Goal: Feedback & Contribution: Contribute content

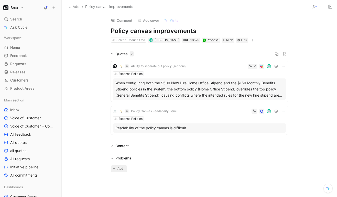
click at [118, 171] on span "Add" at bounding box center [120, 168] width 7 height 5
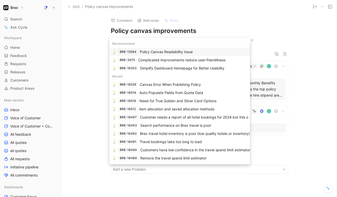
click at [153, 54] on div "Policy Canvas Readability Issue" at bounding box center [166, 52] width 53 height 6
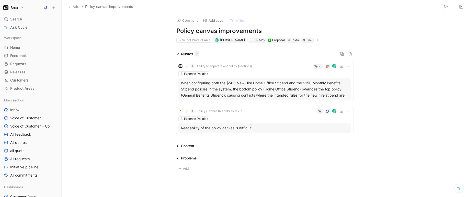
click at [336, 5] on icon at bounding box center [453, 7] width 4 height 4
click at [268, 40] on div "Proposal" at bounding box center [276, 40] width 17 height 5
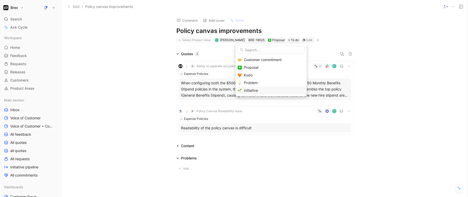
click at [258, 89] on span "Initiative" at bounding box center [251, 90] width 14 height 4
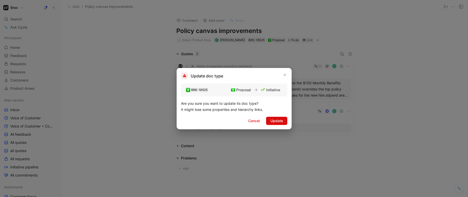
click at [276, 122] on span "Update" at bounding box center [276, 121] width 13 height 6
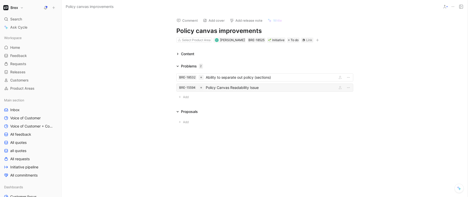
click at [251, 89] on div "Policy Canvas Readability Issue" at bounding box center [270, 88] width 129 height 6
click at [220, 76] on div "Ability to separate out policy (sections)" at bounding box center [270, 77] width 129 height 6
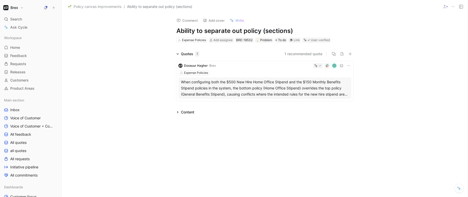
click at [286, 81] on div "When configuring both the $500 New Hire Home Office Stipend and the $150 Monthl…" at bounding box center [265, 88] width 168 height 18
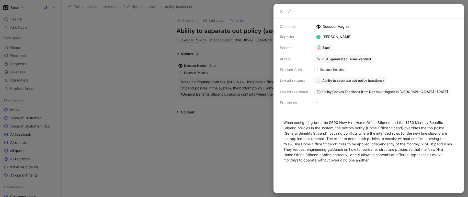
scroll to position [28, 0]
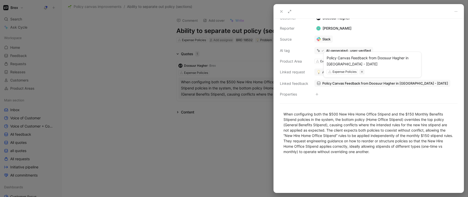
click at [336, 84] on span "Policy Canvas Feedback from Doosuur Hagher in [GEOGRAPHIC_DATA] - [DATE]" at bounding box center [385, 83] width 126 height 5
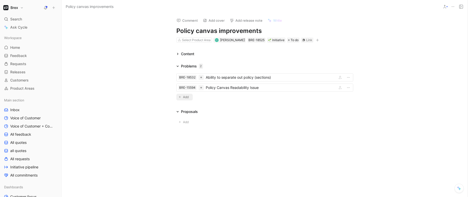
click at [186, 96] on span "Add" at bounding box center [186, 97] width 7 height 5
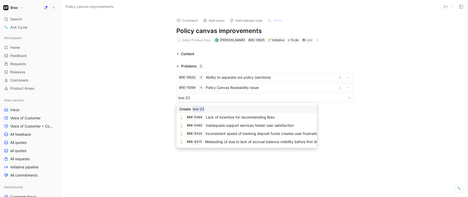
type input "bre-23"
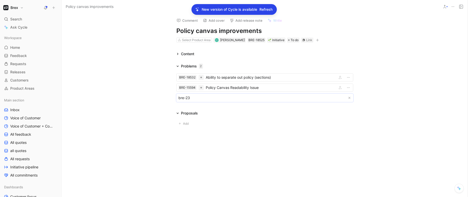
click at [197, 99] on body "Brex Search ⌘ K Ask Cycle Workspace Home G then H Feedback G then F Requests G …" at bounding box center [234, 98] width 468 height 197
click at [189, 98] on body "Brex Search ⌘ K Ask Cycle Workspace Home G then H Feedback G then F Requests G …" at bounding box center [234, 98] width 468 height 197
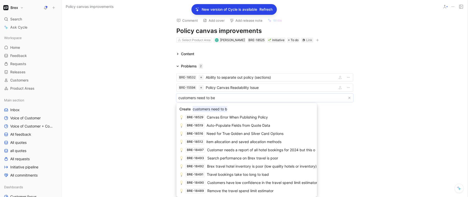
type input "customers need to be"
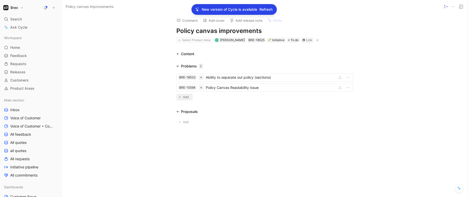
click at [186, 96] on span "Add" at bounding box center [186, 97] width 7 height 5
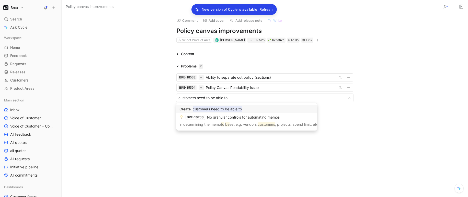
type input "customers need to be able to"
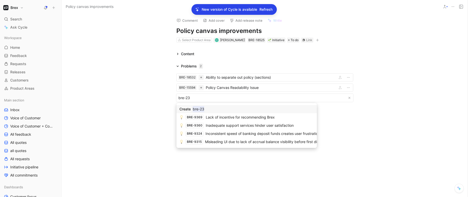
type input "bre-23"
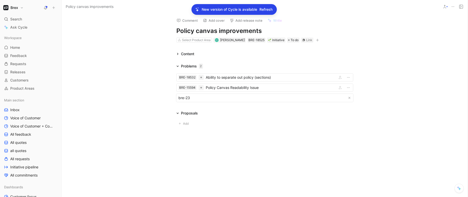
click at [183, 56] on div "Content" at bounding box center [187, 54] width 13 height 6
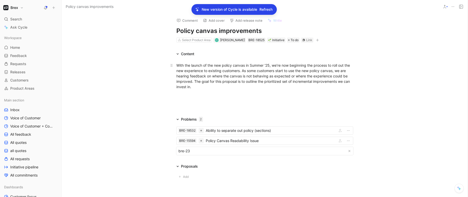
click at [223, 74] on div "With the launch of the new policy canvas in Summer ‘25, we’re now beginning the…" at bounding box center [264, 76] width 177 height 27
click at [192, 81] on div "With the launch of the new policy canvas in Summer ‘25, we’re now beginning the…" at bounding box center [264, 76] width 177 height 27
click at [287, 86] on div "With the launch of the new policy canvas in Summer ‘25, we’re now beginning the…" at bounding box center [264, 76] width 177 height 27
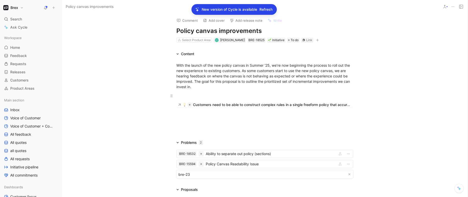
click at [266, 92] on p at bounding box center [265, 96] width 196 height 8
click at [204, 114] on p "Customers need to be able to construct complex rules in a single freeform polic…" at bounding box center [265, 107] width 196 height 14
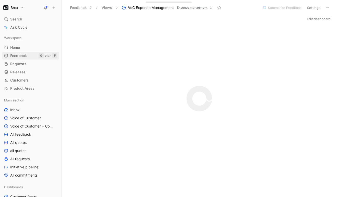
click at [30, 53] on link "Feedback G then F" at bounding box center [30, 56] width 57 height 8
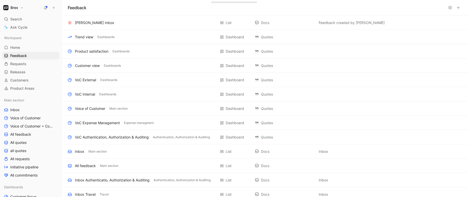
click at [336, 9] on icon at bounding box center [458, 8] width 4 height 4
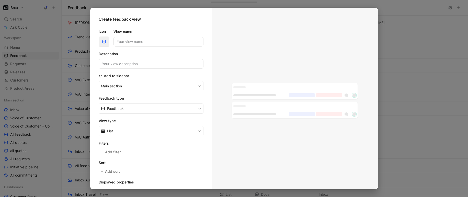
click at [105, 42] on use "button" at bounding box center [104, 41] width 3 height 3
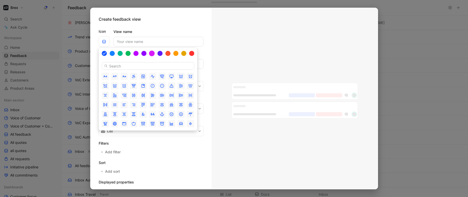
click at [150, 54] on div at bounding box center [152, 54] width 6 height 6
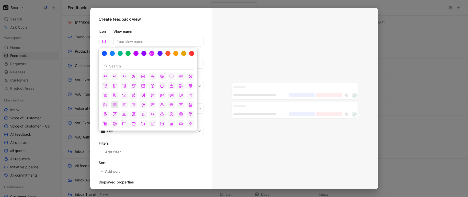
click at [115, 104] on icon "button" at bounding box center [115, 105] width 4 height 4
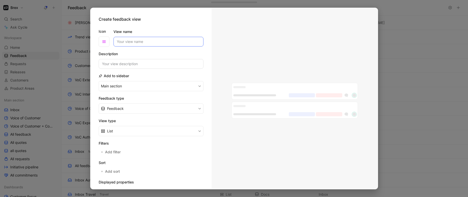
click at [132, 43] on input "View name" at bounding box center [159, 42] width 90 height 10
type input "Policy Canvas"
click at [158, 64] on input at bounding box center [151, 64] width 105 height 10
type input "Any feedback around policies, policy canvas,"
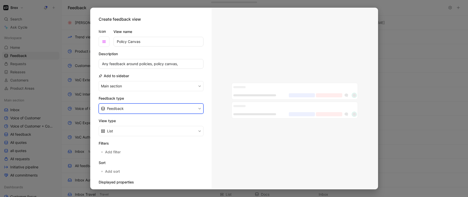
click at [184, 109] on button "Feedback" at bounding box center [151, 109] width 105 height 10
click at [167, 130] on div "Quote" at bounding box center [152, 128] width 91 height 6
click at [153, 108] on button "Quote" at bounding box center [151, 109] width 105 height 10
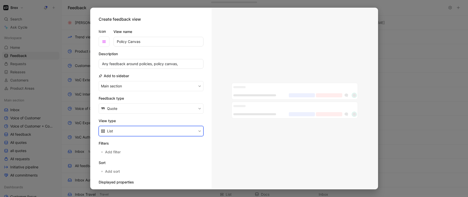
click at [144, 132] on button "List" at bounding box center [151, 131] width 105 height 10
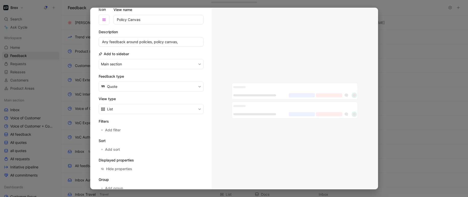
scroll to position [37, 0]
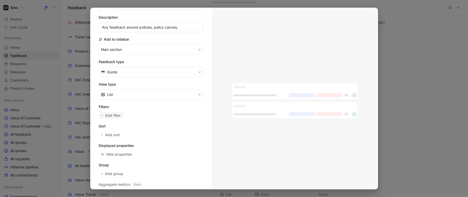
click at [114, 115] on span "Add filter" at bounding box center [113, 115] width 16 height 6
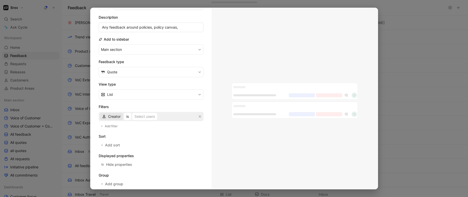
click at [112, 116] on span "Creator" at bounding box center [114, 117] width 13 height 6
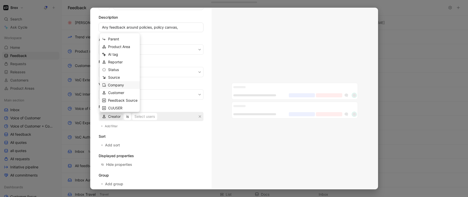
scroll to position [2, 0]
click at [135, 51] on div "AI tag" at bounding box center [122, 52] width 29 height 6
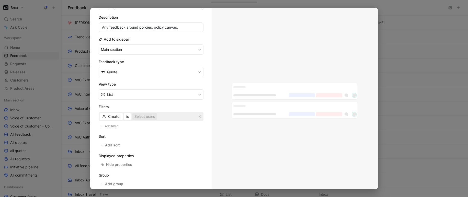
click at [146, 117] on div "Select users" at bounding box center [144, 117] width 20 height 6
click at [149, 118] on span "is AI-generated, not verified" at bounding box center [147, 117] width 47 height 6
click at [199, 116] on icon "button" at bounding box center [200, 117] width 2 height 2
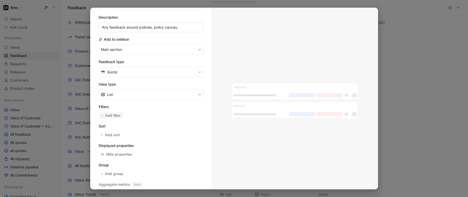
click at [107, 115] on span "Add filter" at bounding box center [113, 115] width 16 height 6
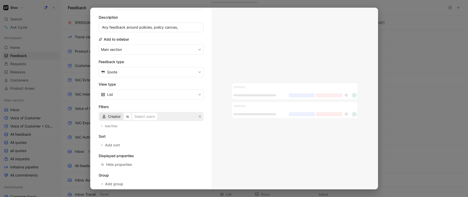
click at [110, 115] on span "Creator" at bounding box center [114, 117] width 13 height 6
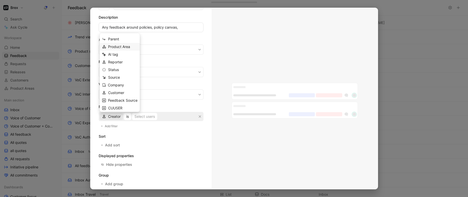
click at [118, 46] on span "Product Area" at bounding box center [119, 46] width 22 height 4
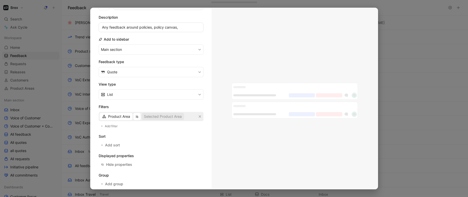
click at [162, 117] on div "Selected Product Area" at bounding box center [163, 117] width 38 height 6
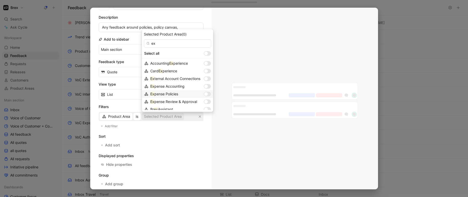
type input "ex"
click at [207, 94] on div at bounding box center [206, 94] width 4 height 4
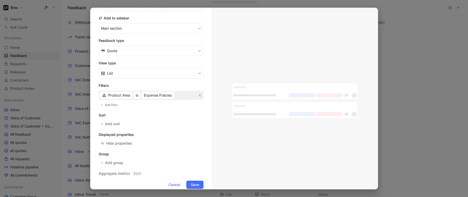
scroll to position [66, 0]
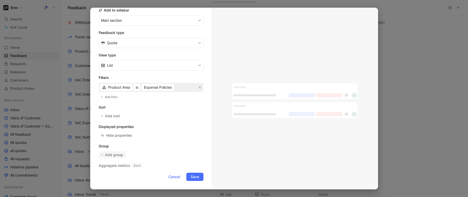
click at [114, 156] on span "Add group" at bounding box center [114, 155] width 19 height 6
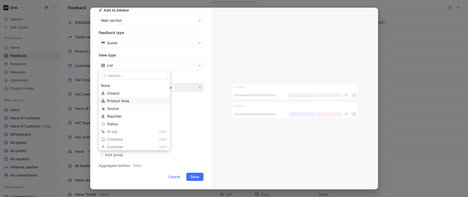
click at [141, 101] on div "Product Area" at bounding box center [137, 101] width 61 height 6
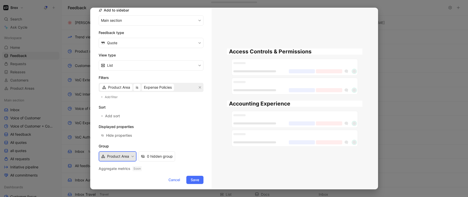
click at [132, 156] on icon "button" at bounding box center [132, 156] width 3 height 3
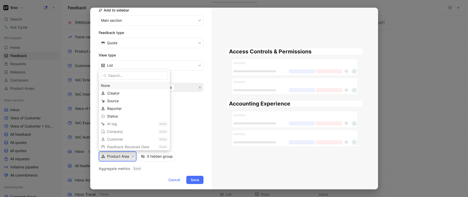
click at [125, 85] on div "None" at bounding box center [134, 86] width 67 height 6
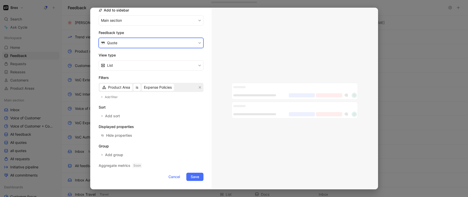
click at [198, 41] on icon "button" at bounding box center [199, 42] width 3 height 3
click at [171, 54] on div "Feedback" at bounding box center [152, 55] width 91 height 6
click at [195, 129] on h2 "Displayed properties" at bounding box center [151, 127] width 105 height 6
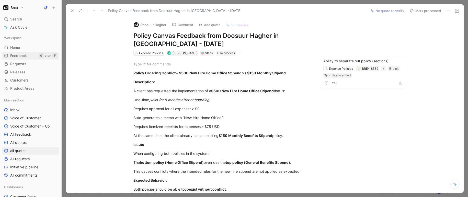
click at [28, 56] on link "Feedback G then F" at bounding box center [30, 56] width 57 height 8
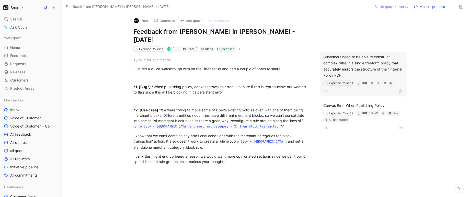
click at [351, 62] on div "Customers need to be able to construct complex rules in a single freeform polic…" at bounding box center [363, 66] width 80 height 25
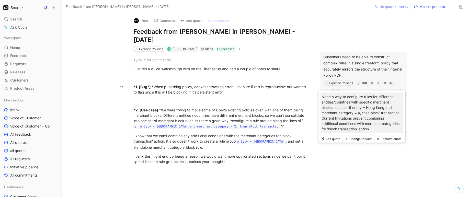
click at [348, 55] on div "Customers need to be able to construct complex rules in a single freeform polic…" at bounding box center [363, 66] width 80 height 25
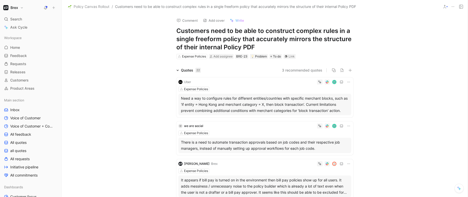
click at [292, 70] on button "3 recommended quotes" at bounding box center [302, 70] width 40 height 6
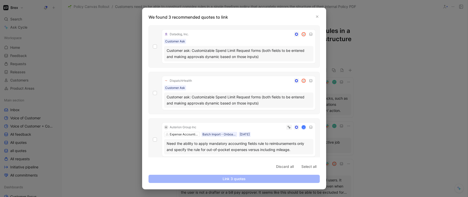
scroll to position [3, 0]
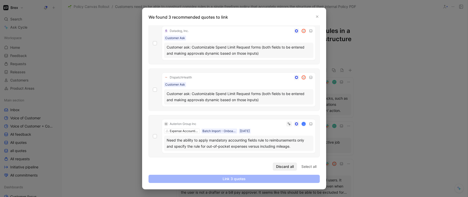
click at [286, 169] on span "Discard all" at bounding box center [285, 167] width 18 height 6
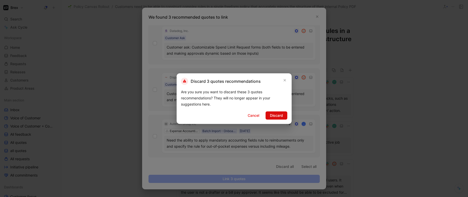
click at [277, 118] on span "Discard" at bounding box center [276, 115] width 13 height 6
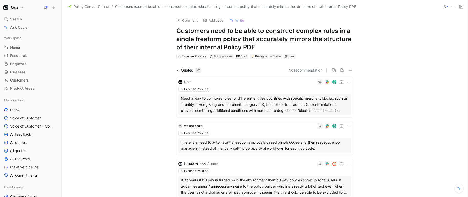
click at [189, 35] on h1 "Customers need to be able to construct complex rules in a single freeform polic…" at bounding box center [264, 39] width 177 height 25
click at [333, 43] on h1 "Customers need to be able to construct complex rules in a single freeform polic…" at bounding box center [264, 39] width 177 height 25
click at [231, 55] on span "Add assignee" at bounding box center [222, 56] width 19 height 4
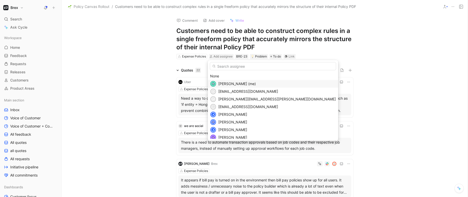
click at [227, 84] on span "Sylvia Lin (me)" at bounding box center [237, 84] width 38 height 4
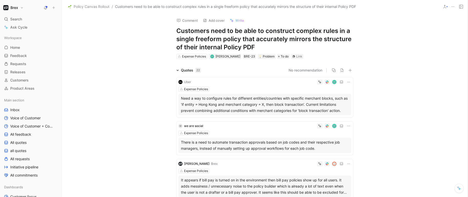
click at [140, 49] on div "Comment Add cover Write Customers need to be able to construct complex rules in…" at bounding box center [265, 105] width 406 height 184
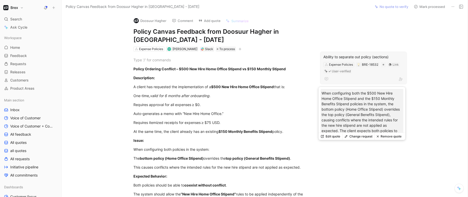
click at [349, 56] on div "Ability to separate out policy (sections)" at bounding box center [363, 57] width 80 height 6
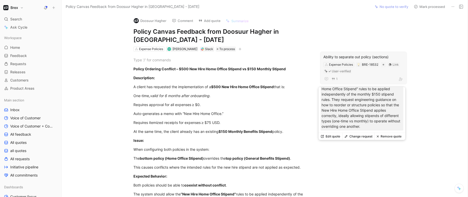
scroll to position [58, 0]
click at [358, 75] on div "Ability to separate out policy (sections) Expense Policies BRE-18532 Link User-…" at bounding box center [363, 68] width 87 height 33
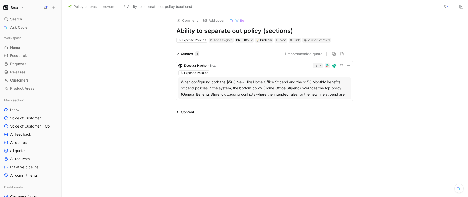
click at [221, 33] on h1 "Ability to separate out policy (sections)" at bounding box center [264, 31] width 177 height 8
click at [204, 33] on h1 "Ability to separate out policy (sections)" at bounding box center [264, 31] width 177 height 8
click at [290, 28] on h1 "Ability to separate out policy (sections)" at bounding box center [264, 31] width 177 height 8
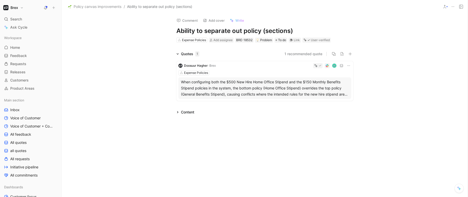
click at [284, 30] on h1 "Ability to separate out policy (sections)" at bounding box center [264, 31] width 177 height 8
drag, startPoint x: 295, startPoint y: 31, endPoint x: 201, endPoint y: 32, distance: 93.8
click at [201, 32] on h1 "Ability to separate out policy (sections)" at bounding box center [264, 31] width 177 height 8
click at [455, 6] on button at bounding box center [452, 6] width 7 height 7
click at [180, 31] on h1 "Ability to separate out policy (sections)" at bounding box center [264, 31] width 177 height 8
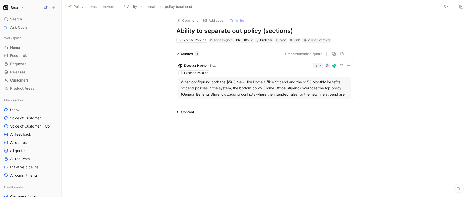
click at [180, 31] on h1 "Ability to separate out policy (sections)" at bounding box center [264, 31] width 177 height 8
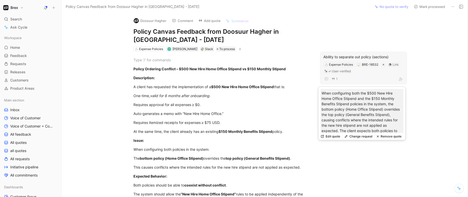
click at [357, 138] on button "Change request" at bounding box center [358, 136] width 32 height 7
click at [359, 137] on button "Change request" at bounding box center [358, 136] width 32 height 7
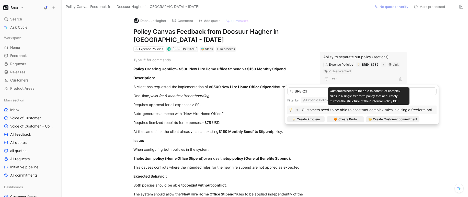
type input "BRE-23"
click at [339, 111] on span "Customers need to be able to construct complex rules in a single freeform polic…" at bounding box center [422, 110] width 241 height 4
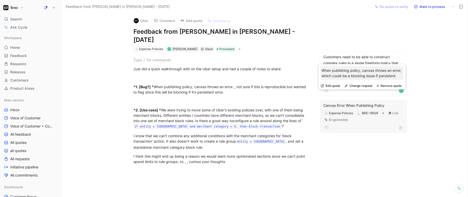
click at [394, 100] on div "Canvas Error When Publishing Policy Expense Policies BRE-18529 Link AI-generated" at bounding box center [363, 116] width 87 height 33
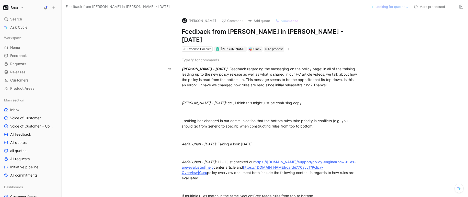
click at [338, 76] on div "[PERSON_NAME] - [DATE] : Feedback regarding the messaging on the policy page: i…" at bounding box center [270, 76] width 177 height 21
click at [261, 21] on button "Add quote" at bounding box center [259, 20] width 27 height 7
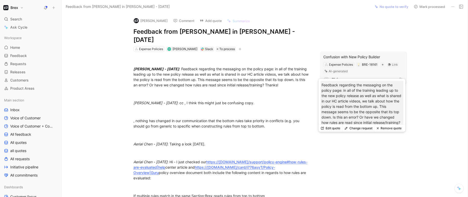
click at [366, 130] on button "Change request" at bounding box center [358, 128] width 32 height 7
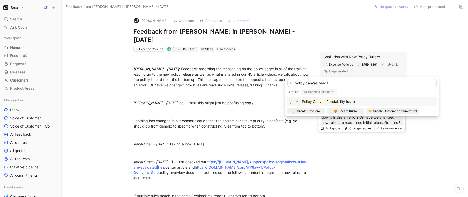
type input "policy canvas reada"
click at [351, 100] on span "bility Issue" at bounding box center [346, 101] width 18 height 4
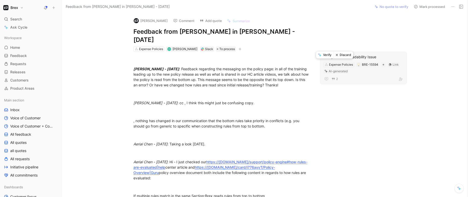
click at [323, 55] on button "Verify" at bounding box center [325, 54] width 18 height 7
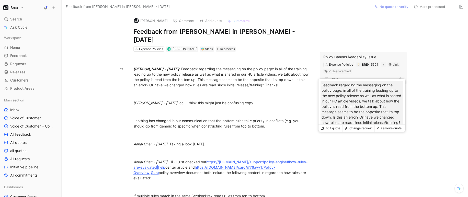
scroll to position [10, 0]
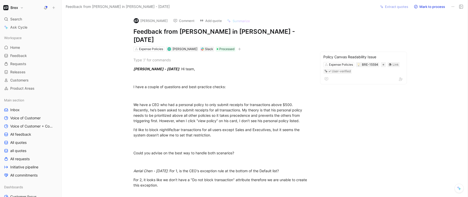
click at [219, 21] on button "Add quote" at bounding box center [210, 20] width 27 height 7
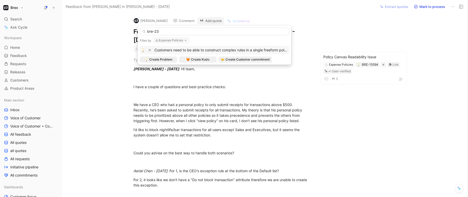
type input "bre-23"
click at [209, 50] on span "Customers need to be able to construct complex rules in a single freeform polic…" at bounding box center [274, 50] width 241 height 4
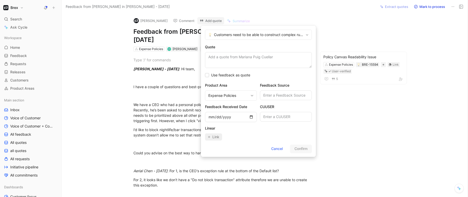
click at [251, 58] on textarea "Quote" at bounding box center [258, 60] width 107 height 16
type textarea "I'd"
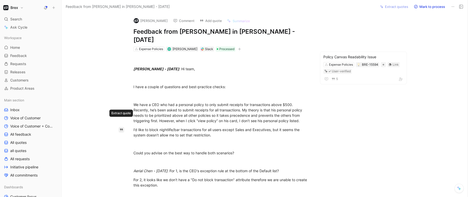
click at [122, 129] on icon "button" at bounding box center [121, 130] width 3 height 2
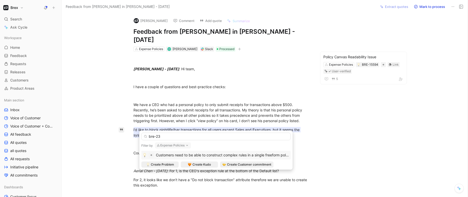
type input "bre-23"
click at [187, 155] on span "Customers need to be able to construct complex rules in a single freeform polic…" at bounding box center [276, 155] width 241 height 4
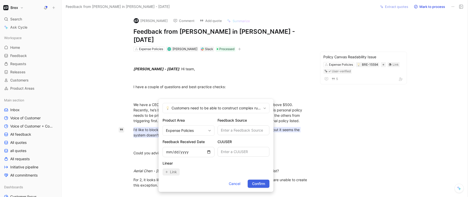
click at [262, 182] on span "Confirm" at bounding box center [258, 184] width 13 height 6
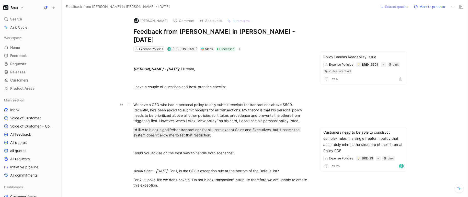
click at [186, 104] on div "We have a CEO who had a personal policy to only submit receipts for transaction…" at bounding box center [221, 112] width 177 height 21
click at [220, 130] on p "I’d like to block nightlife/bar transactions for all users except Sales and Exe…" at bounding box center [222, 133] width 196 height 14
